Goal: Task Accomplishment & Management: Use online tool/utility

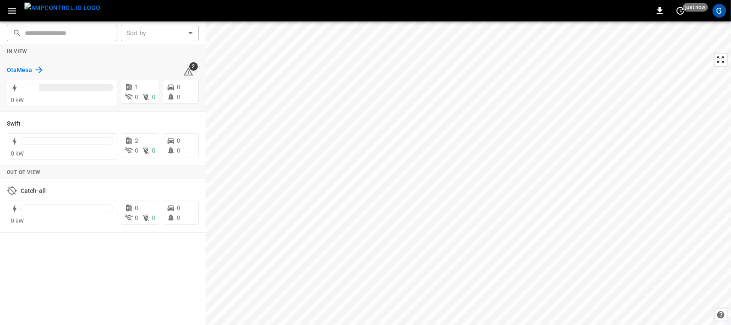
click at [17, 69] on h6 "OtaMesa" at bounding box center [19, 70] width 25 height 9
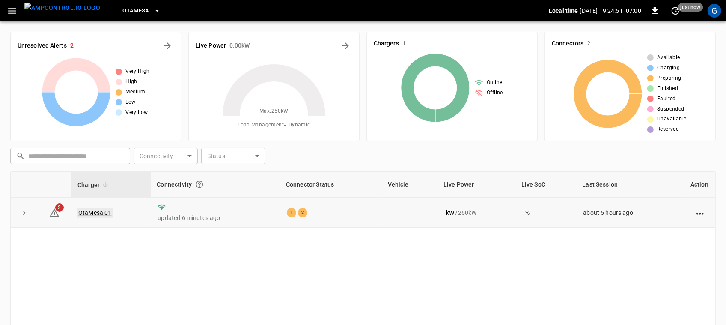
click at [93, 214] on link "OtaMesa 01" at bounding box center [95, 212] width 37 height 10
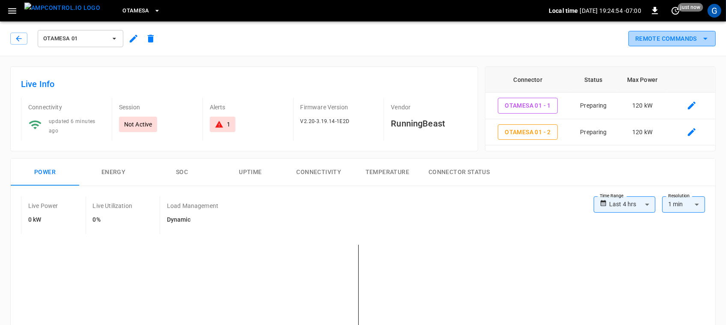
click at [681, 34] on button "Remote Commands" at bounding box center [672, 39] width 87 height 16
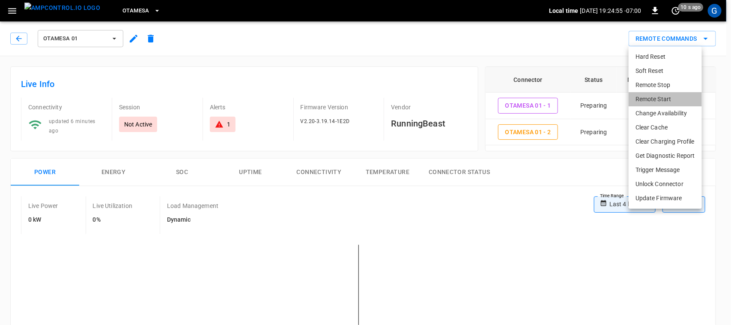
click at [665, 93] on li "Remote Start" at bounding box center [665, 99] width 73 height 14
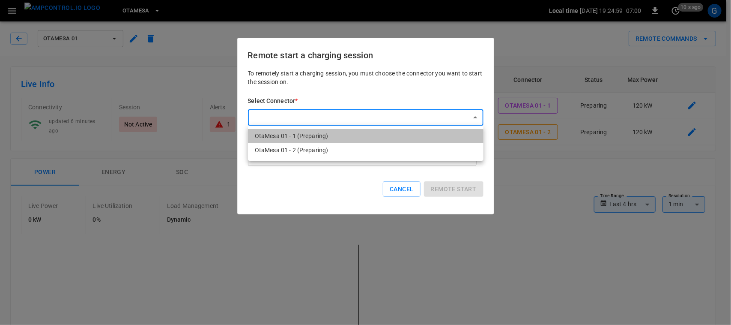
click at [354, 135] on li "OtaMesa 01 - 1 (Preparing)" at bounding box center [366, 136] width 236 height 14
type input "**********"
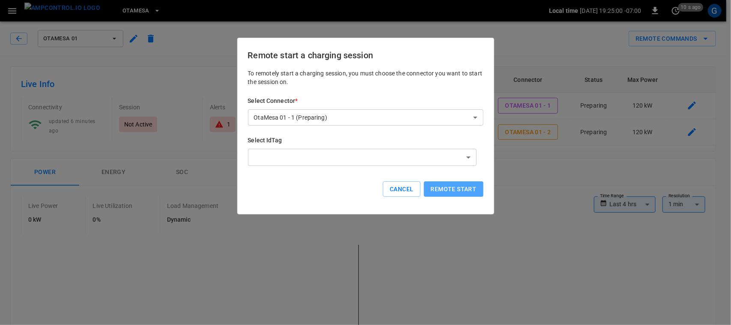
click at [446, 187] on button "Remote start" at bounding box center [454, 189] width 60 height 16
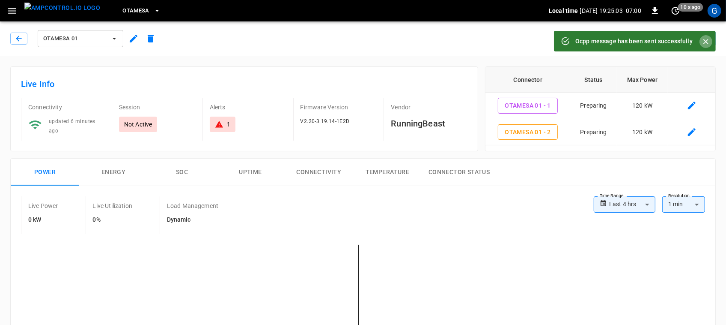
click at [703, 39] on icon "Close" at bounding box center [706, 41] width 9 height 9
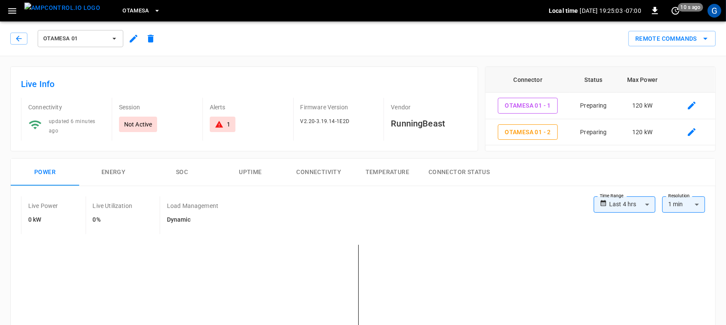
click at [703, 39] on icon "remote commands options" at bounding box center [706, 38] width 10 height 10
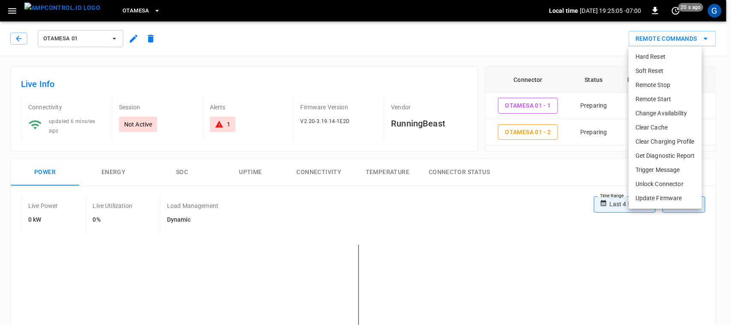
click at [649, 98] on li "Remote Start" at bounding box center [665, 99] width 73 height 14
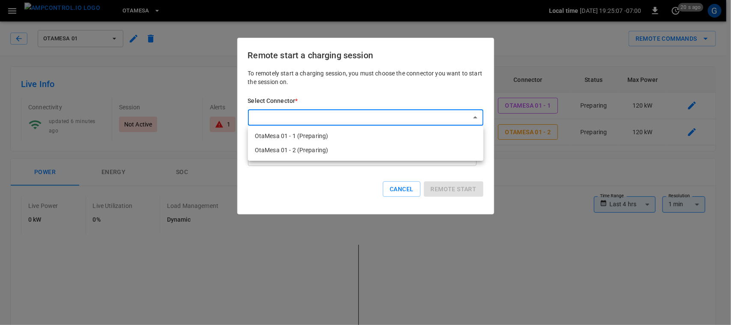
click at [466, 125] on div at bounding box center [365, 162] width 731 height 325
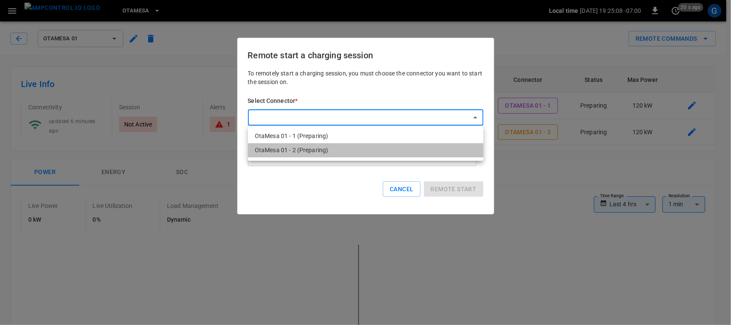
click at [412, 151] on li "OtaMesa 01 - 2 (Preparing)" at bounding box center [366, 150] width 236 height 14
type input "**********"
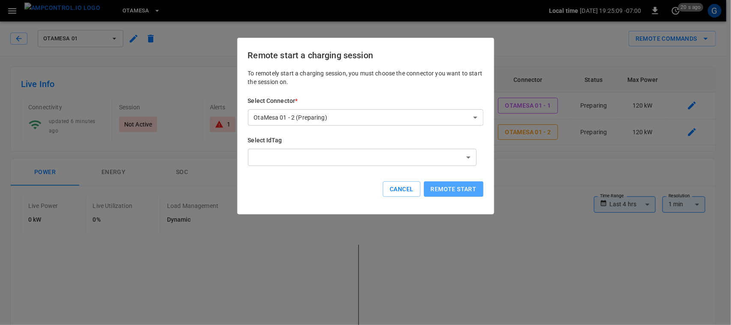
click at [439, 187] on button "Remote start" at bounding box center [454, 189] width 60 height 16
